Goal: Task Accomplishment & Management: Manage account settings

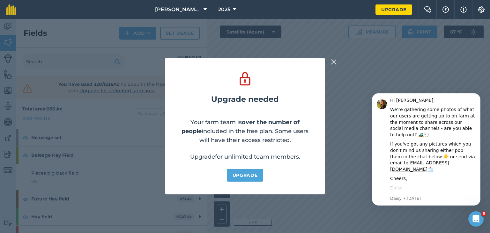
click at [335, 64] on img at bounding box center [334, 62] width 6 height 8
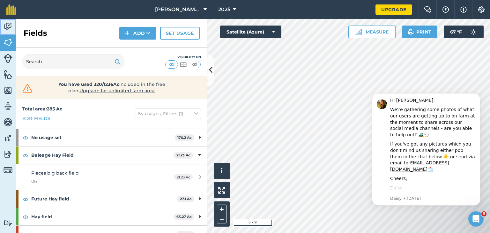
click at [6, 27] on img at bounding box center [8, 27] width 9 height 10
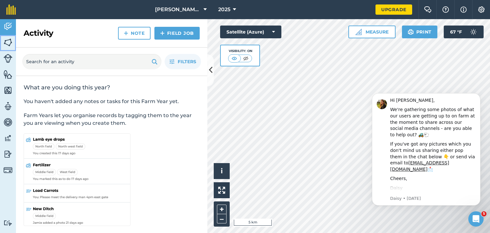
click at [8, 40] on img at bounding box center [8, 43] width 9 height 10
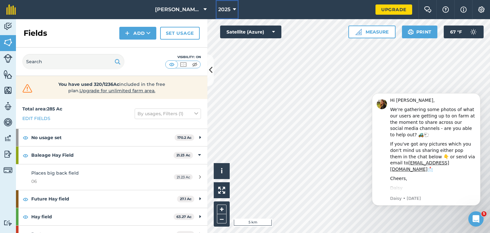
click at [233, 11] on icon at bounding box center [234, 10] width 3 height 8
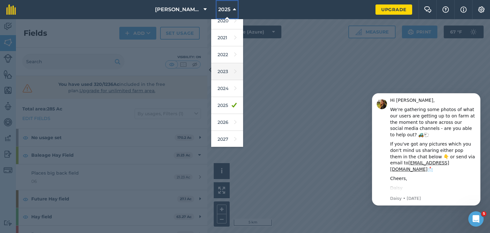
scroll to position [57, 0]
click at [226, 122] on link "2026" at bounding box center [227, 122] width 32 height 17
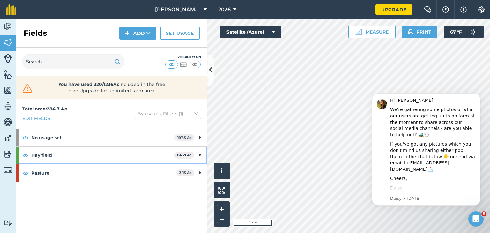
click at [120, 149] on strong "Hay field" at bounding box center [102, 155] width 143 height 17
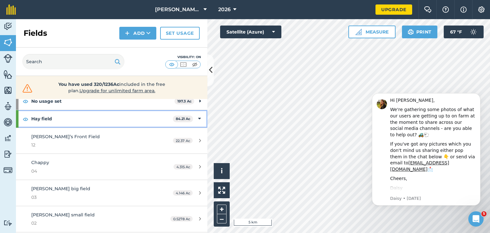
scroll to position [0, 0]
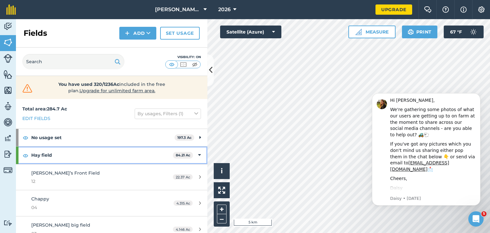
click at [145, 158] on strong "Hay field" at bounding box center [102, 155] width 142 height 17
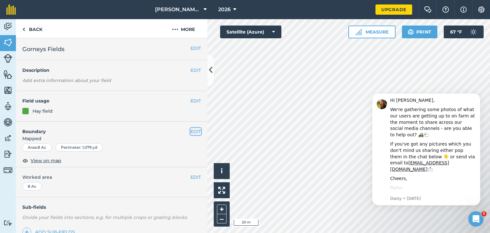
click at [191, 129] on button "EDIT" at bounding box center [196, 131] width 11 height 7
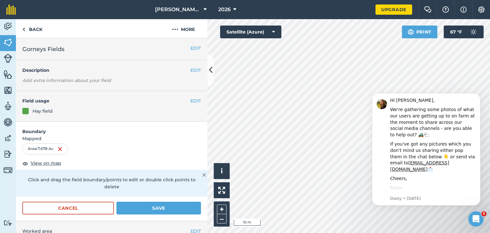
click at [363, 107] on html "Hi [PERSON_NAME], We're gathering some photos of what our users are getting up …" at bounding box center [427, 157] width 128 height 145
click at [368, 158] on body "Hi [PERSON_NAME], We're gathering some photos of what our users are getting up …" at bounding box center [426, 157] width 123 height 139
click at [153, 207] on button "Save" at bounding box center [159, 208] width 85 height 13
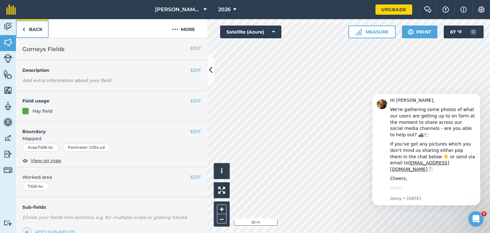
click at [27, 30] on link "Back" at bounding box center [32, 28] width 33 height 19
click at [20, 28] on link "Back" at bounding box center [32, 28] width 33 height 19
